Goal: Information Seeking & Learning: Find specific page/section

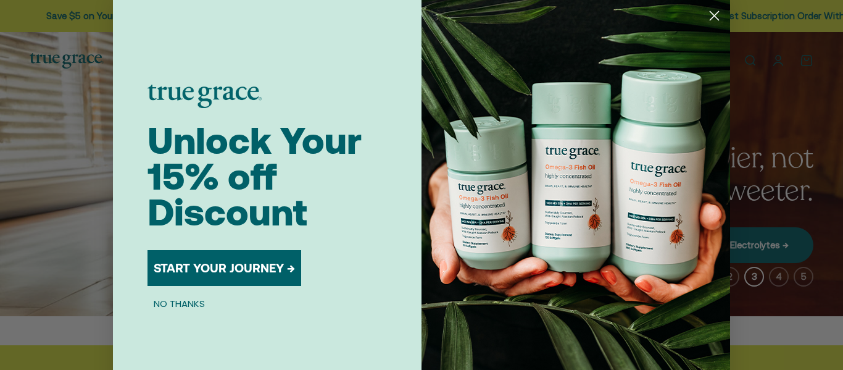
click at [244, 268] on button "START YOUR JOURNEY →" at bounding box center [224, 268] width 154 height 36
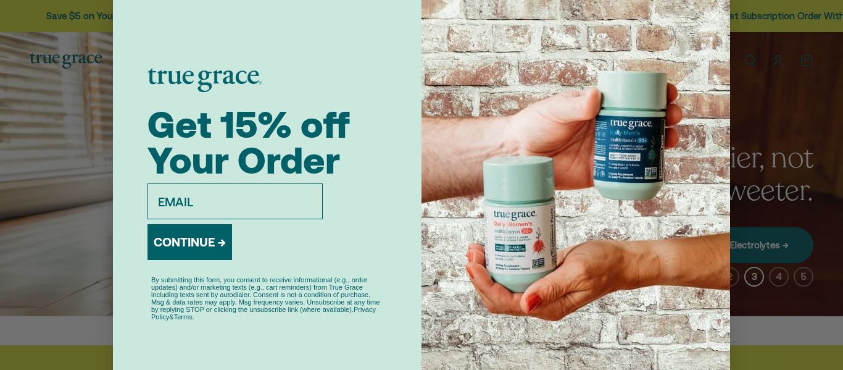
click at [226, 190] on input "email" at bounding box center [234, 201] width 175 height 36
type input "sandydrifka@hotmail.com"
click at [194, 242] on button "CONTINUE →" at bounding box center [189, 242] width 85 height 36
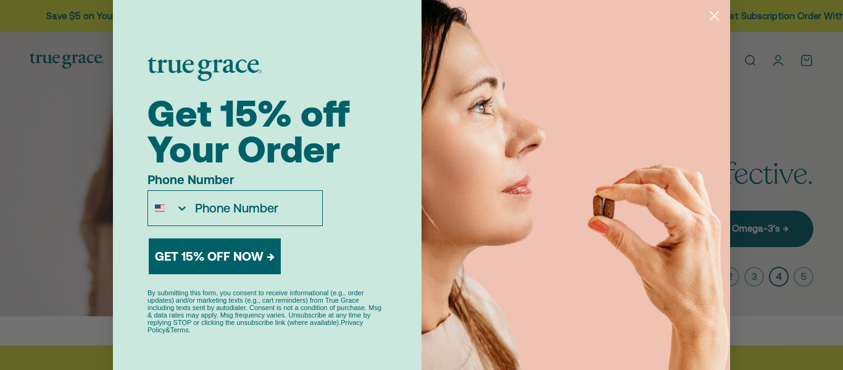
click at [710, 14] on circle "Close dialog" at bounding box center [714, 16] width 20 height 20
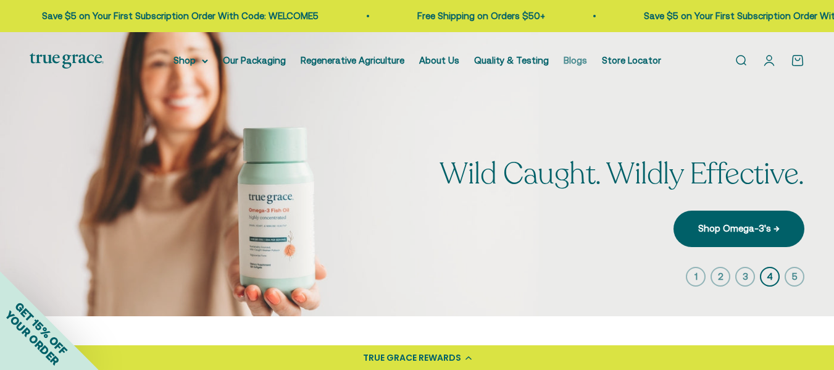
click at [573, 59] on link "Blogs" at bounding box center [574, 60] width 23 height 10
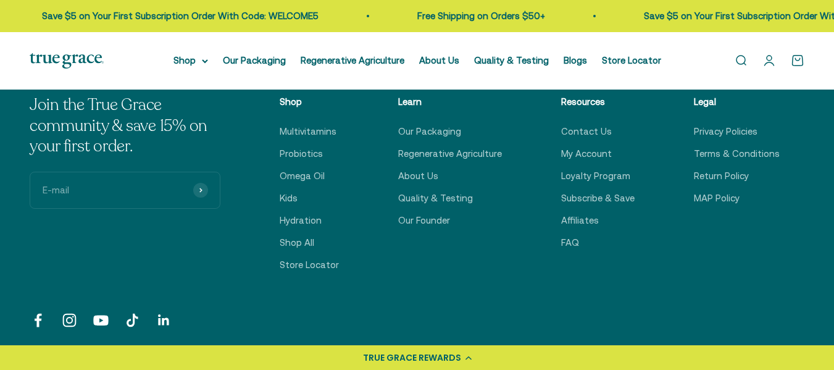
scroll to position [1974, 0]
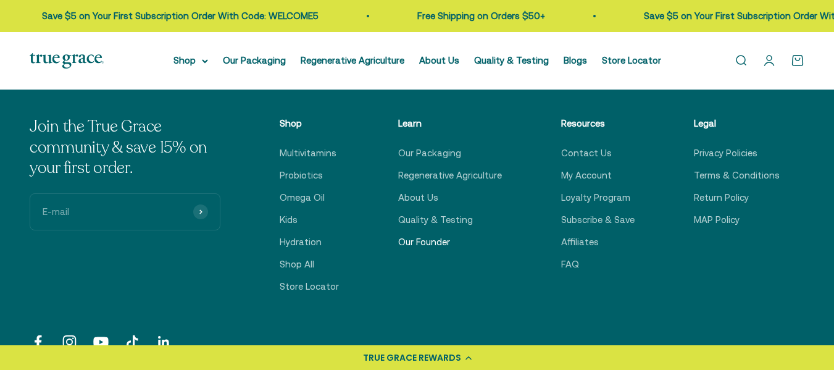
click at [426, 239] on link "Our Founder" at bounding box center [424, 241] width 52 height 15
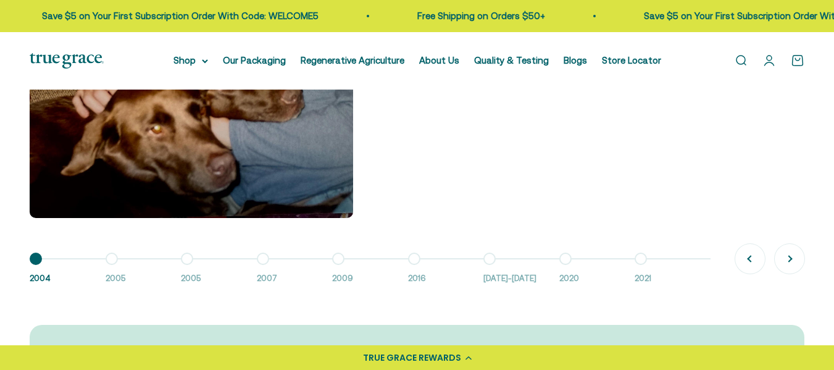
scroll to position [935, 0]
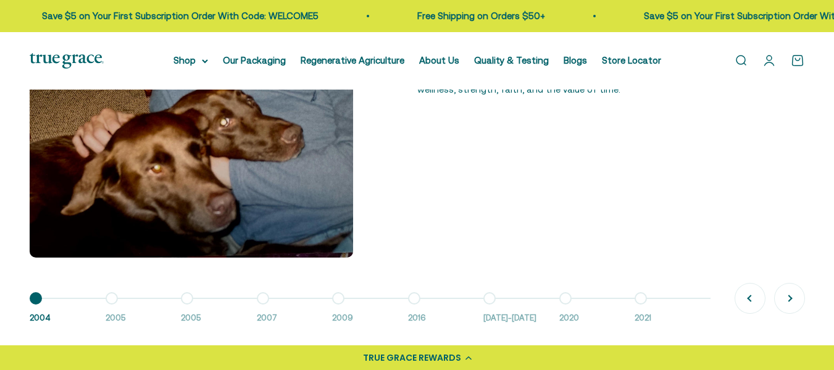
click at [767, 58] on link "Open account page" at bounding box center [769, 61] width 14 height 14
click at [739, 57] on link "Open search" at bounding box center [741, 61] width 14 height 14
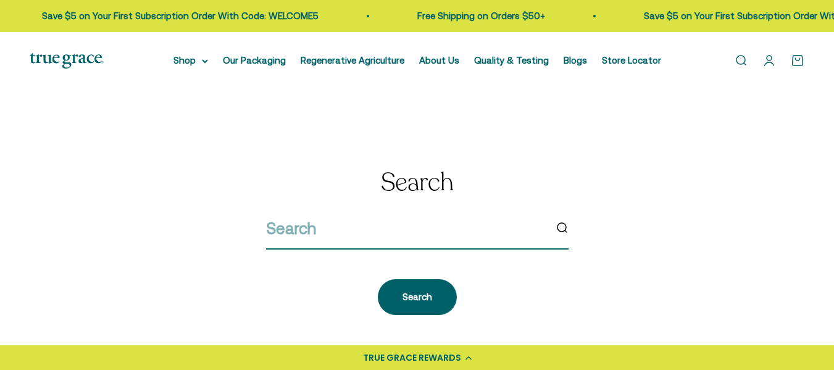
click at [350, 226] on input "search" at bounding box center [405, 228] width 279 height 26
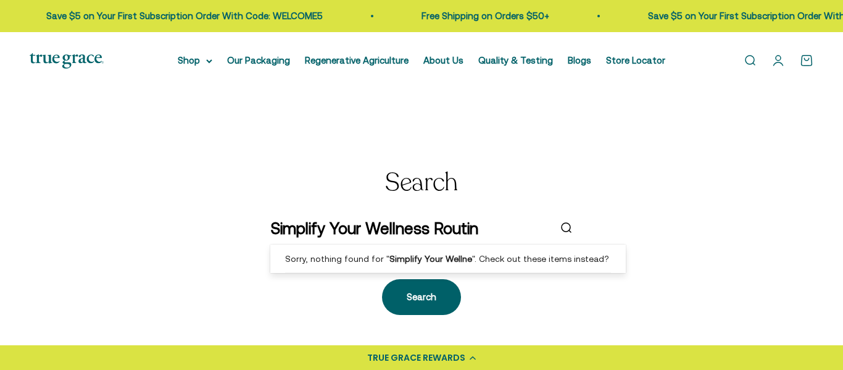
type input "Simplify Your Wellness Routine"
